Goal: Information Seeking & Learning: Learn about a topic

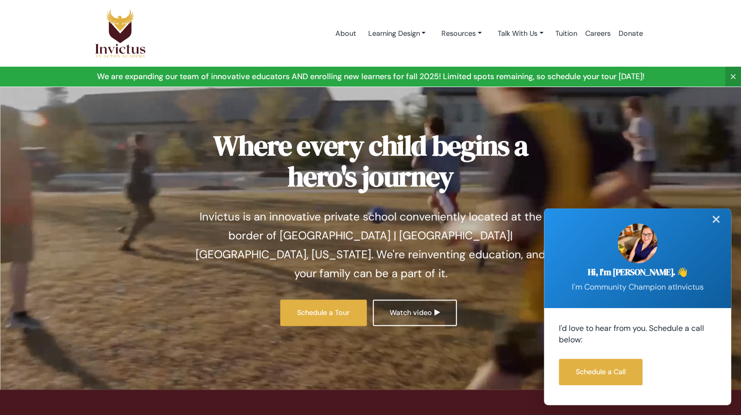
click at [720, 222] on div "✕" at bounding box center [717, 220] width 20 height 22
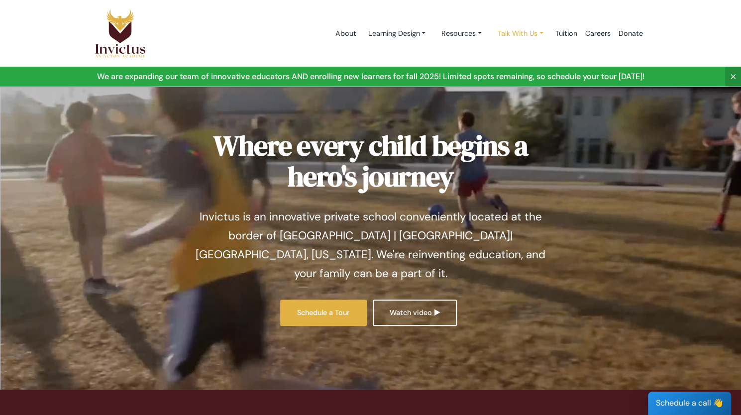
click at [537, 33] on link "Talk With Us" at bounding box center [521, 33] width 62 height 18
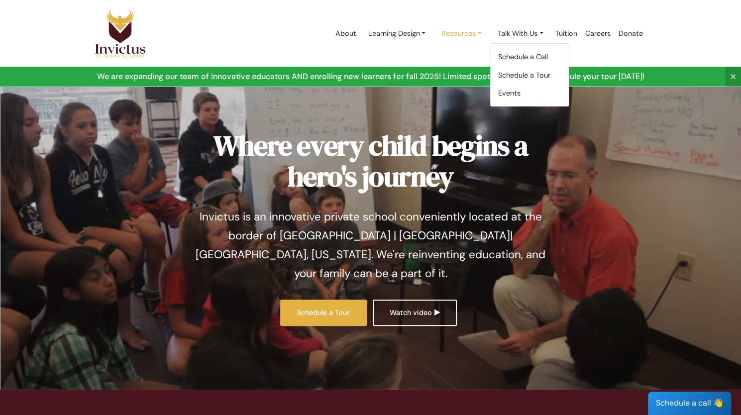
click at [477, 32] on link "Resources" at bounding box center [462, 33] width 56 height 18
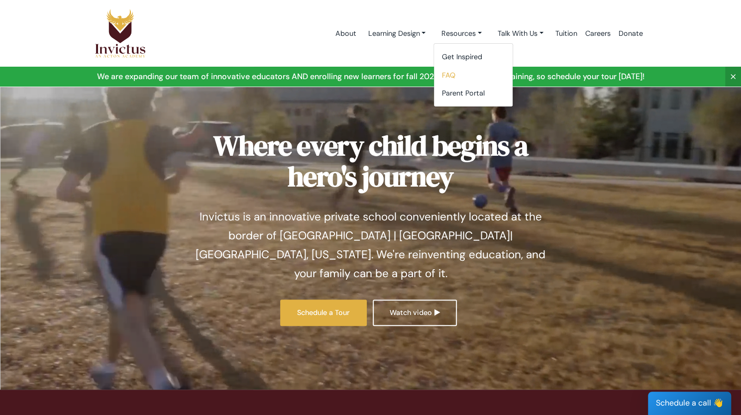
click at [454, 77] on link "FAQ" at bounding box center [473, 75] width 79 height 18
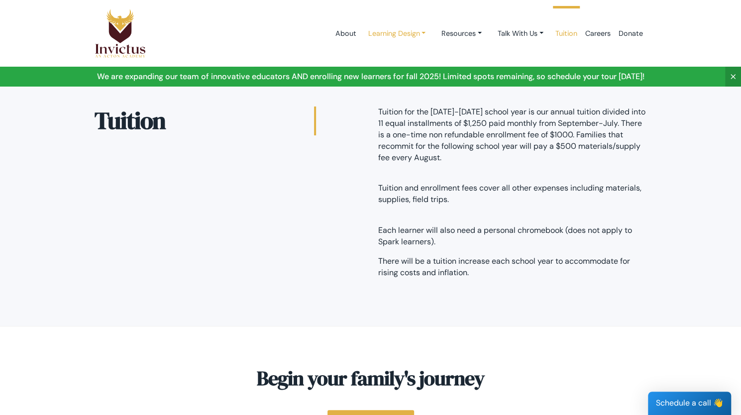
click at [425, 34] on link "Learning Design" at bounding box center [397, 33] width 74 height 18
click at [469, 32] on link "Resources" at bounding box center [462, 33] width 56 height 18
click at [542, 32] on link "Talk With Us" at bounding box center [521, 33] width 62 height 18
click at [576, 33] on link "Tuition" at bounding box center [567, 33] width 30 height 42
click at [598, 33] on link "Careers" at bounding box center [598, 33] width 33 height 42
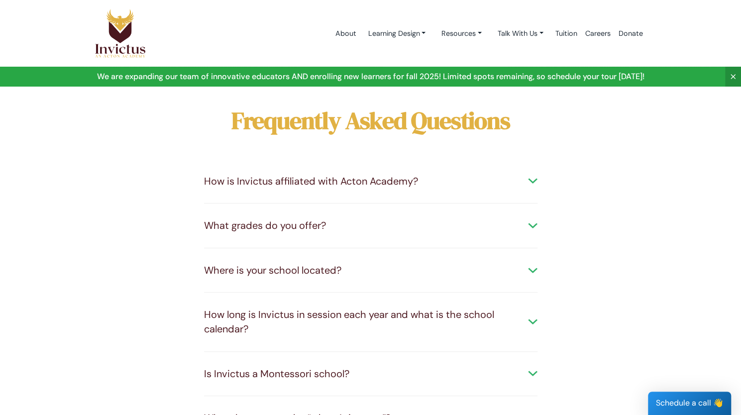
click at [531, 228] on div "What grades do you offer?" at bounding box center [371, 226] width 334 height 14
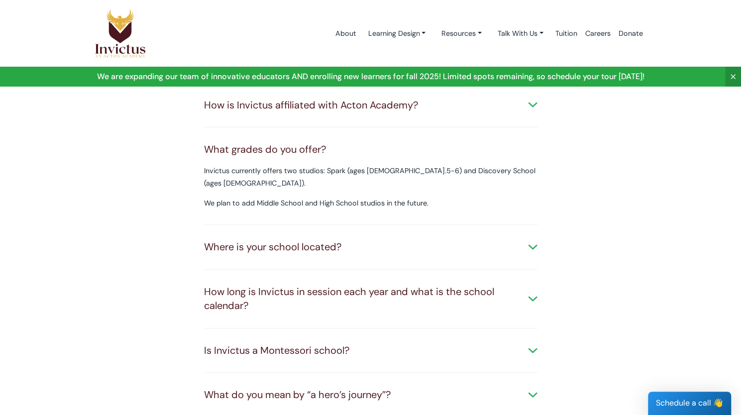
scroll to position [100, 0]
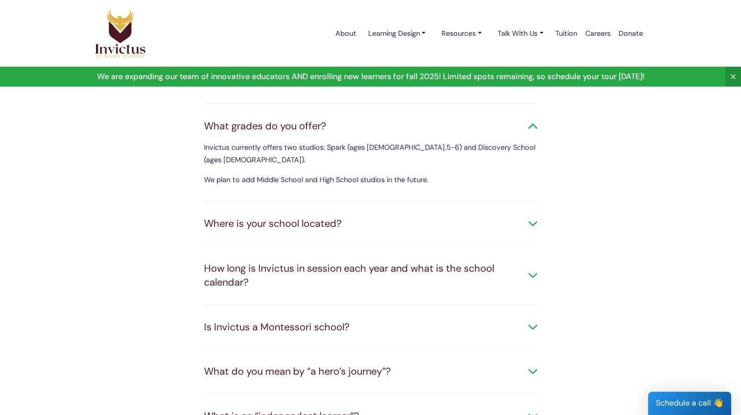
click at [532, 217] on div "Where is your school located?" at bounding box center [371, 224] width 334 height 14
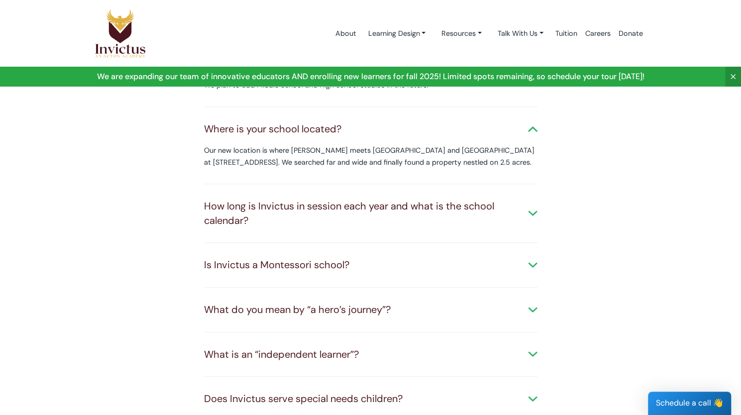
scroll to position [249, 0]
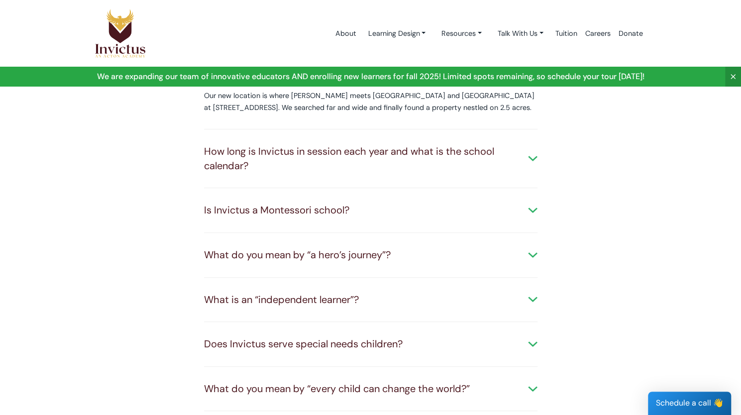
click at [534, 145] on div "How long is Invictus in session each year and what is the school calendar?" at bounding box center [371, 158] width 334 height 28
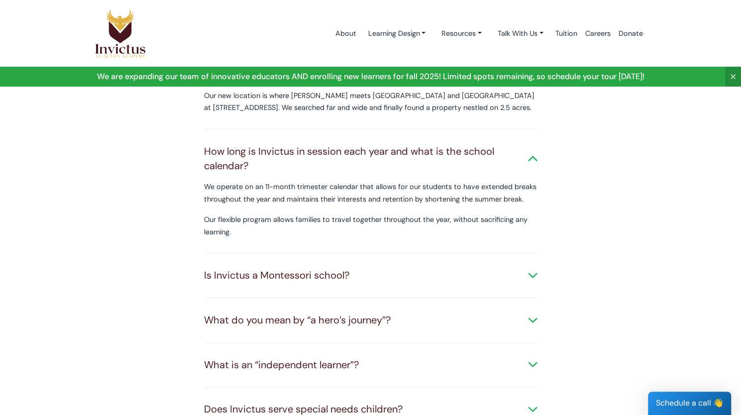
click at [529, 268] on div "Is Invictus a Montessori school?" at bounding box center [371, 275] width 334 height 14
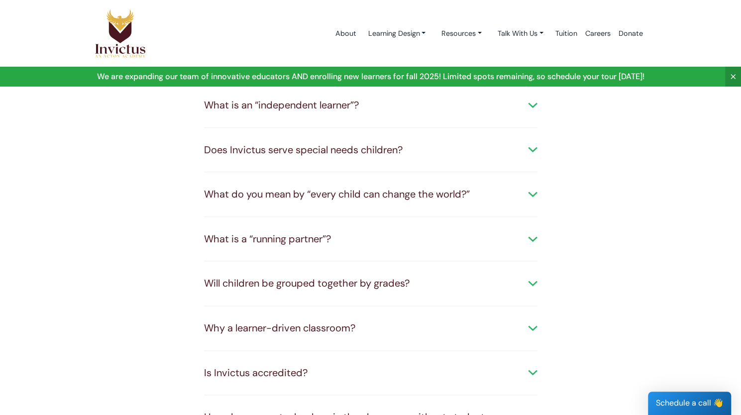
scroll to position [548, 0]
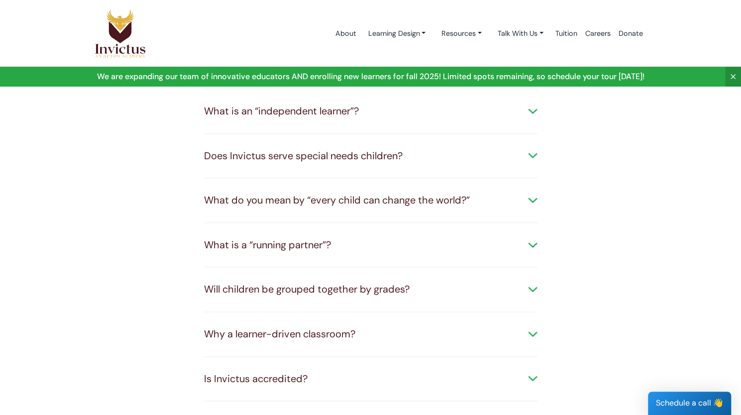
click at [538, 147] on div "How is Invictus affiliated with Acton Academy? Invictus is part of the network …" at bounding box center [370, 88] width 363 height 952
click at [530, 149] on div "Does Invictus serve special needs children?" at bounding box center [371, 156] width 334 height 14
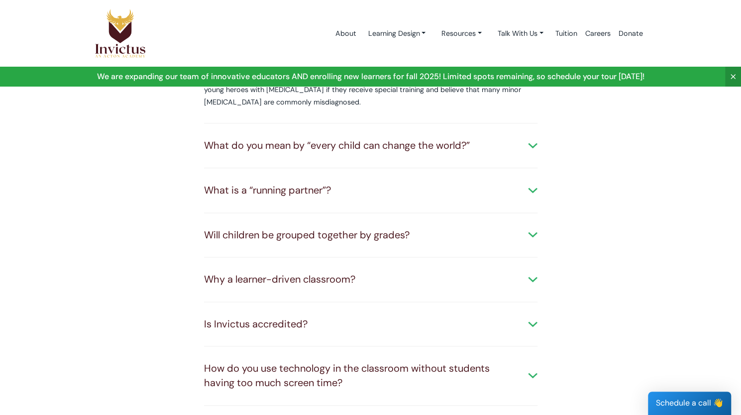
scroll to position [747, 0]
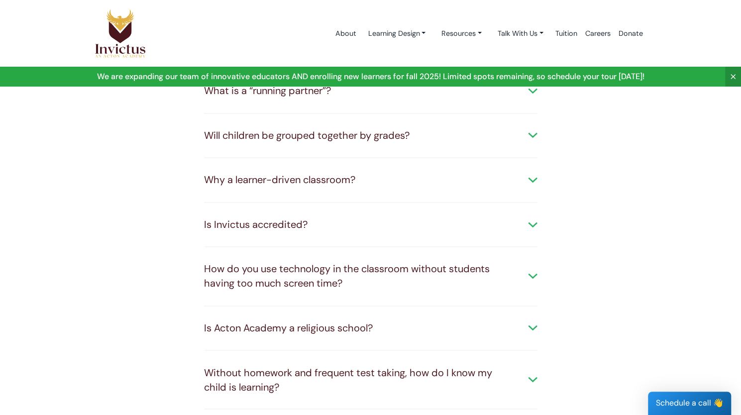
click at [528, 128] on div "Will children be grouped together by grades?" at bounding box center [371, 135] width 334 height 14
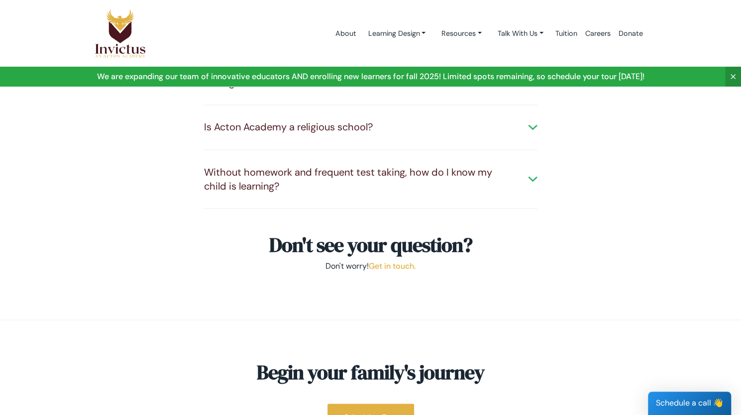
scroll to position [996, 0]
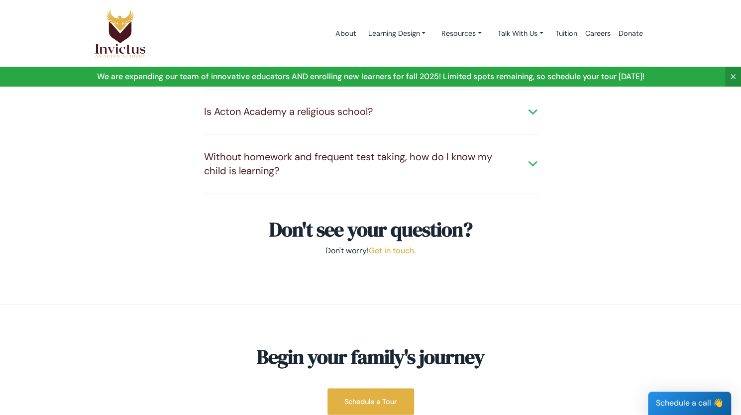
click at [533, 105] on div "Is Acton Academy a religious school?" at bounding box center [371, 112] width 334 height 14
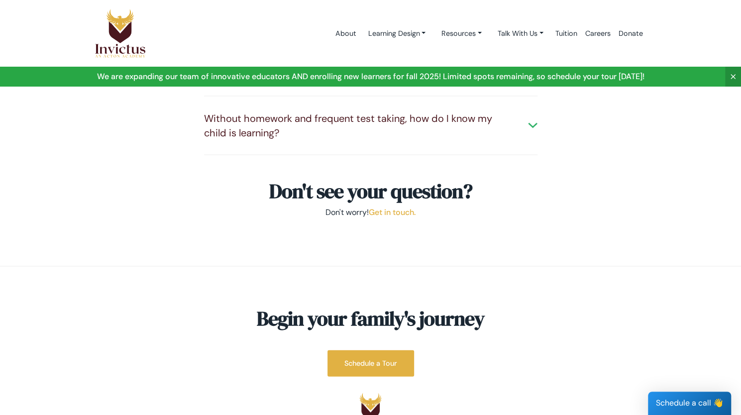
scroll to position [1046, 0]
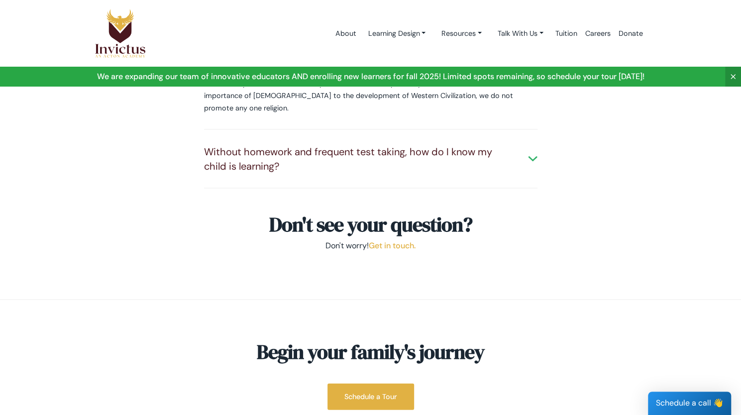
click at [531, 144] on div "Without homework and frequent test taking, how do I know my child is learning?" at bounding box center [371, 158] width 334 height 28
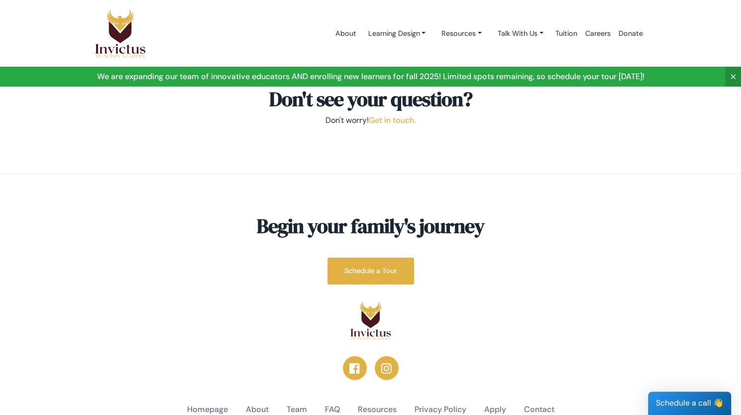
scroll to position [1315, 0]
